Goal: Task Accomplishment & Management: Manage account settings

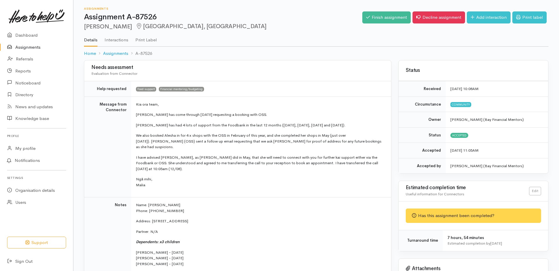
click at [33, 48] on link "Assignments" at bounding box center [36, 47] width 73 height 12
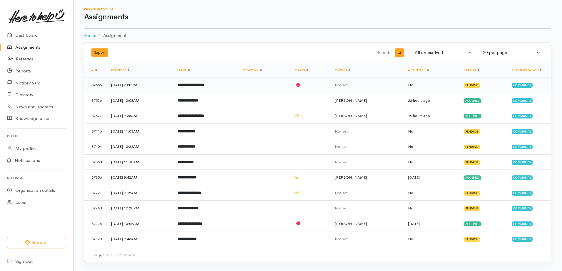
click at [204, 85] on b "**********" at bounding box center [190, 85] width 26 height 4
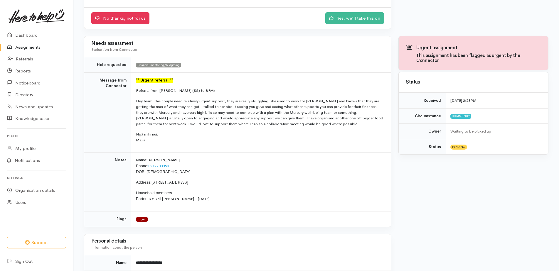
scroll to position [88, 0]
click at [359, 20] on link "Yes, we'll take this on" at bounding box center [354, 18] width 59 height 12
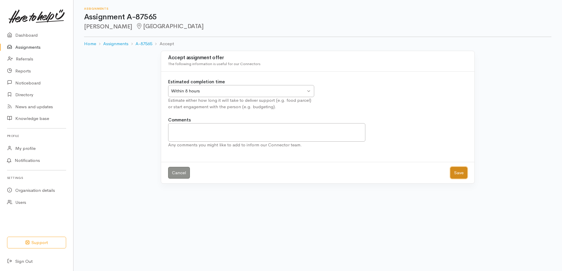
click at [461, 173] on button "Save" at bounding box center [458, 173] width 17 height 12
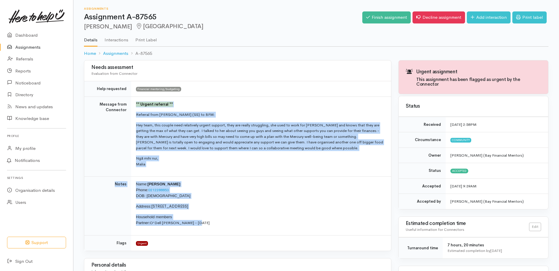
drag, startPoint x: 212, startPoint y: 221, endPoint x: 135, endPoint y: 105, distance: 138.8
click at [135, 105] on tbody "Help requested Financial mentoring/budgeting Message from Connector ** Urgent r…" at bounding box center [237, 166] width 307 height 170
copy tbody "** Urgent referral ** Referral from [PERSON_NAME] (SS) to BFM: Hey team, this c…"
click at [356, 223] on p "Household members Partner: O'Dell [PERSON_NAME] - [DATE]" at bounding box center [260, 220] width 248 height 12
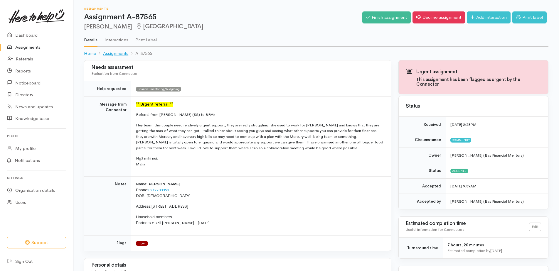
click at [112, 54] on link "Assignments" at bounding box center [115, 53] width 25 height 7
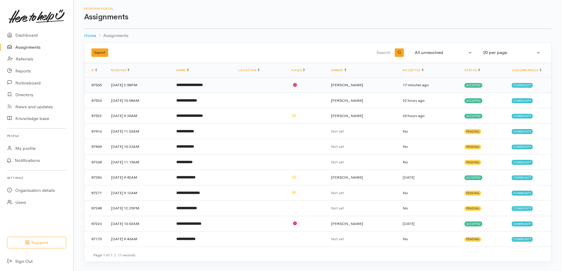
click at [203, 85] on b "**********" at bounding box center [189, 85] width 26 height 4
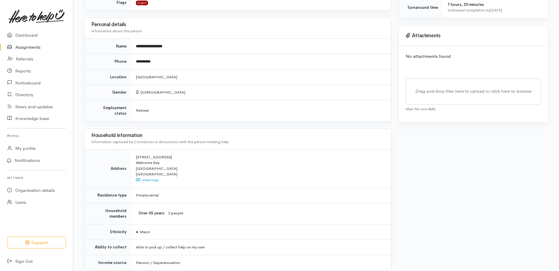
scroll to position [294, 0]
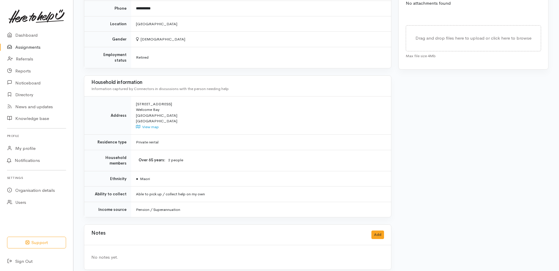
drag, startPoint x: 347, startPoint y: 67, endPoint x: 346, endPoint y: 71, distance: 4.4
click at [377, 231] on button "Add" at bounding box center [378, 235] width 13 height 9
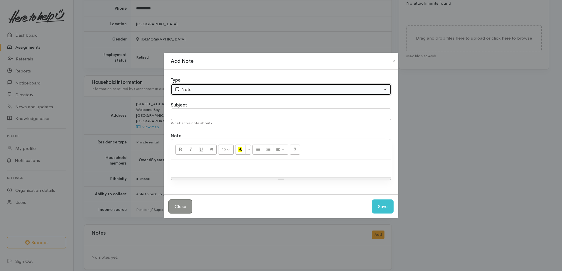
click at [186, 89] on div "Note" at bounding box center [277, 89] width 207 height 7
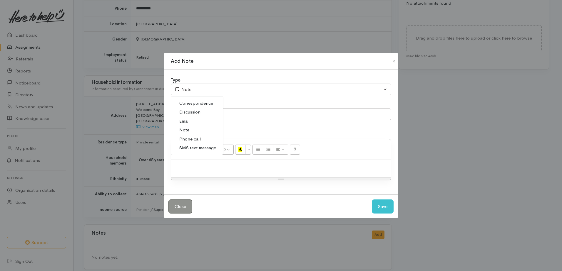
click at [192, 140] on span "Phone call" at bounding box center [189, 139] width 21 height 7
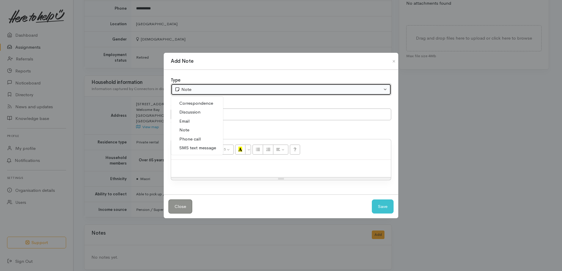
select select "3"
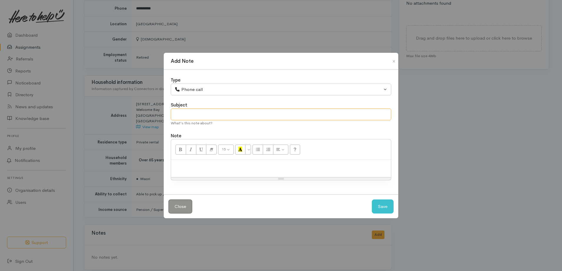
click at [186, 113] on input "text" at bounding box center [281, 115] width 220 height 12
type input "Phonecall"
click at [203, 167] on p at bounding box center [281, 166] width 214 height 7
click at [385, 202] on button "Save" at bounding box center [383, 207] width 22 height 14
select select "1"
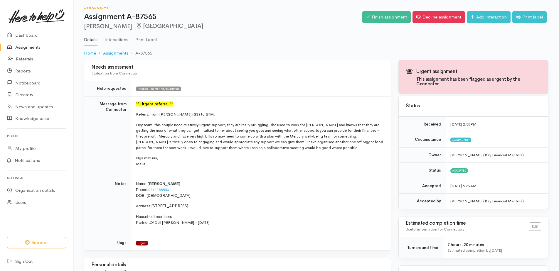
scroll to position [0, 0]
